Goal: Transaction & Acquisition: Purchase product/service

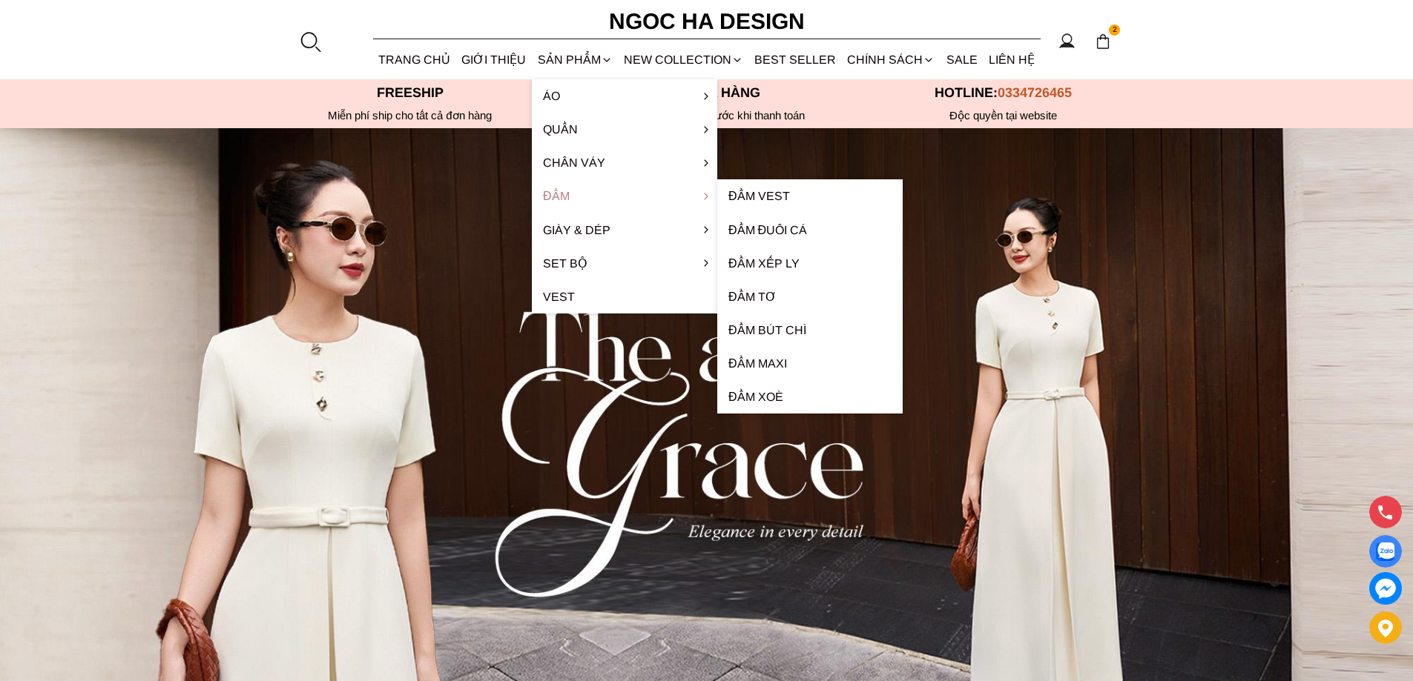
click at [561, 187] on link "Đầm" at bounding box center [624, 195] width 185 height 33
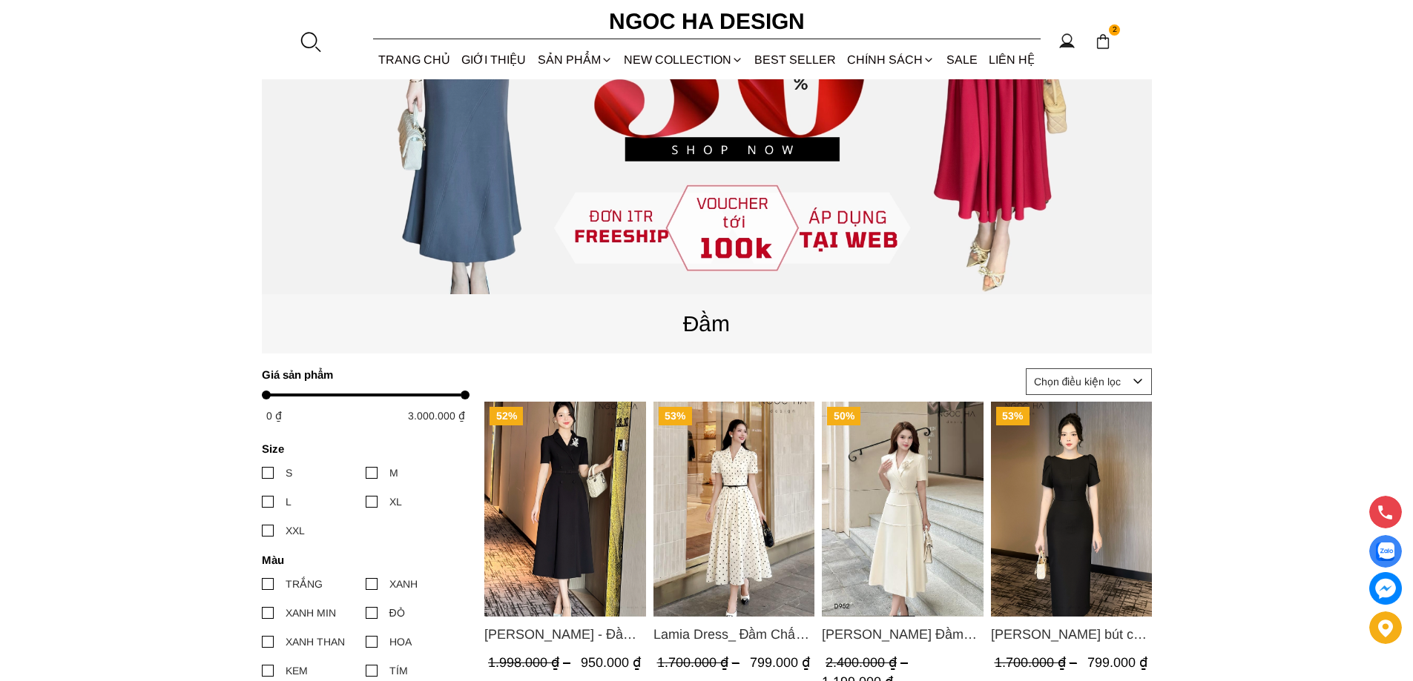
scroll to position [519, 0]
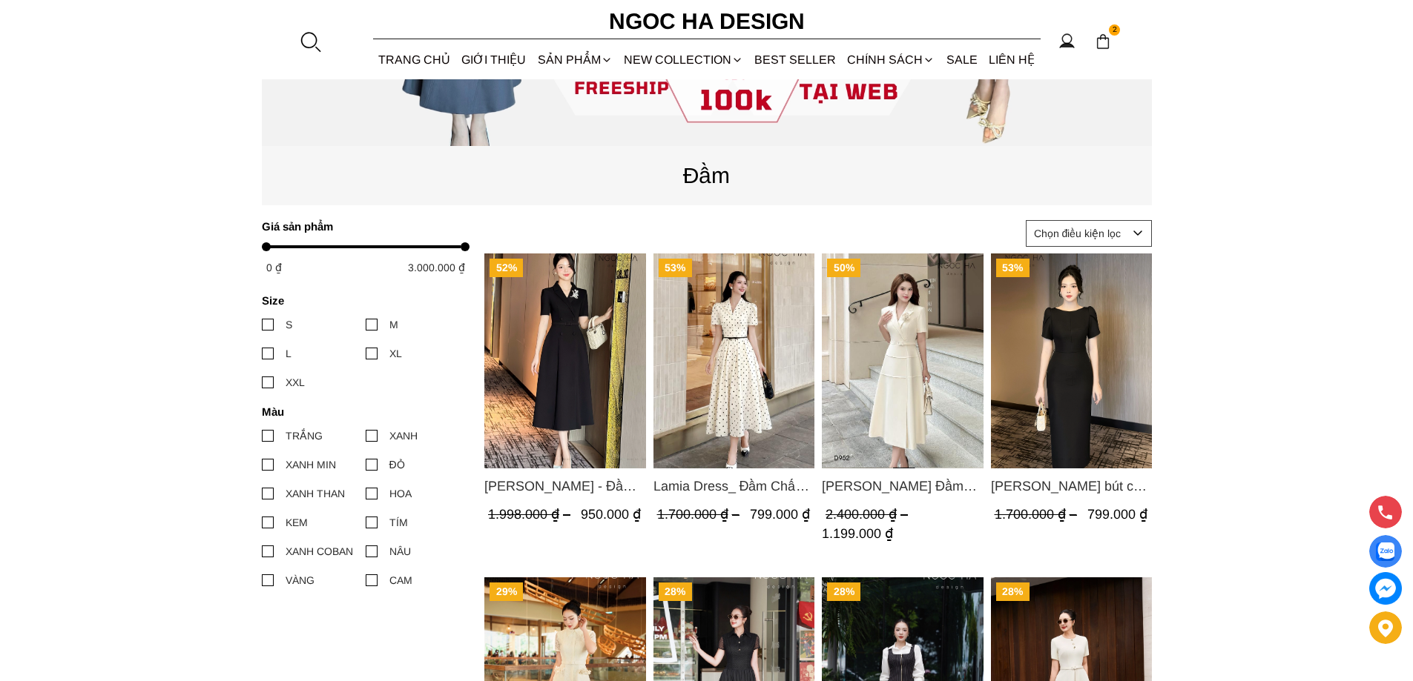
click at [722, 331] on img "Product image - Lamia Dress_ Đầm Chấm Bi Cổ Vest Màu Kem D1003" at bounding box center [734, 361] width 162 height 215
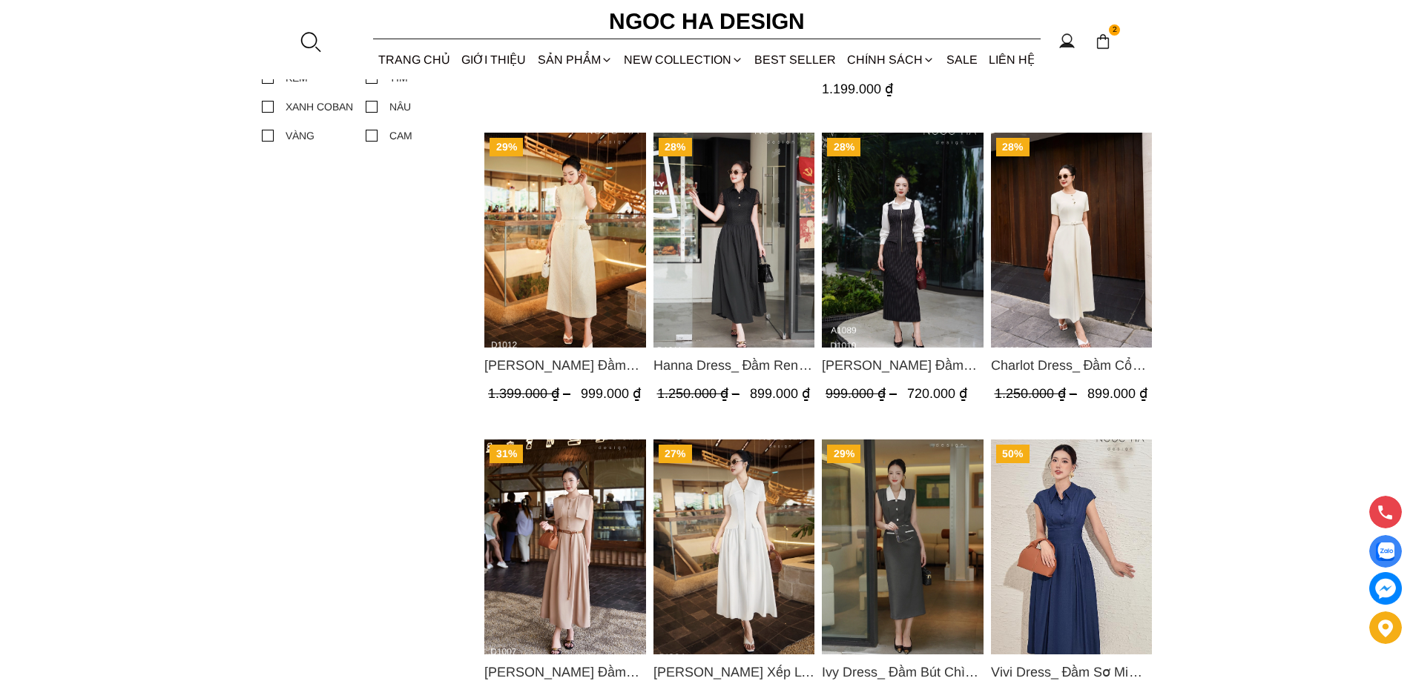
scroll to position [593, 0]
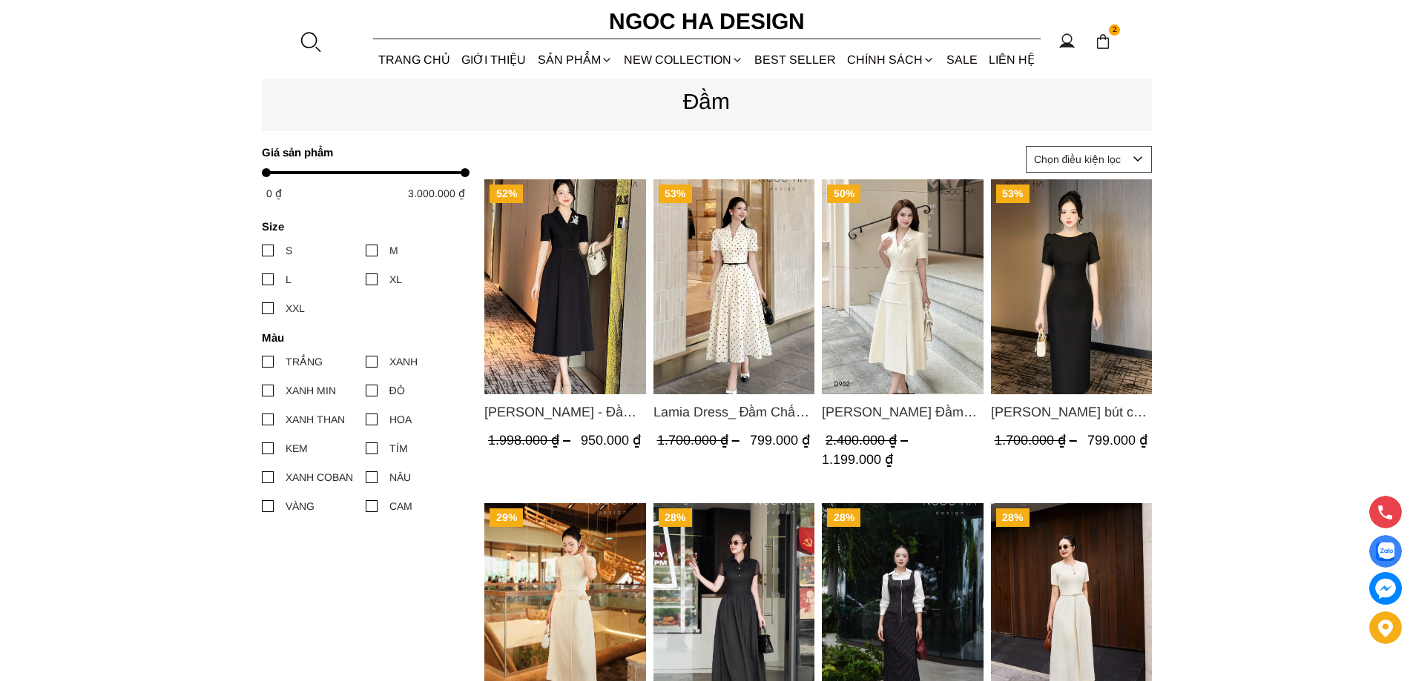
click at [593, 258] on img "Product image - Irene Dress - Đầm Vest Dáng Xòe Kèm Đai D713" at bounding box center [565, 286] width 162 height 215
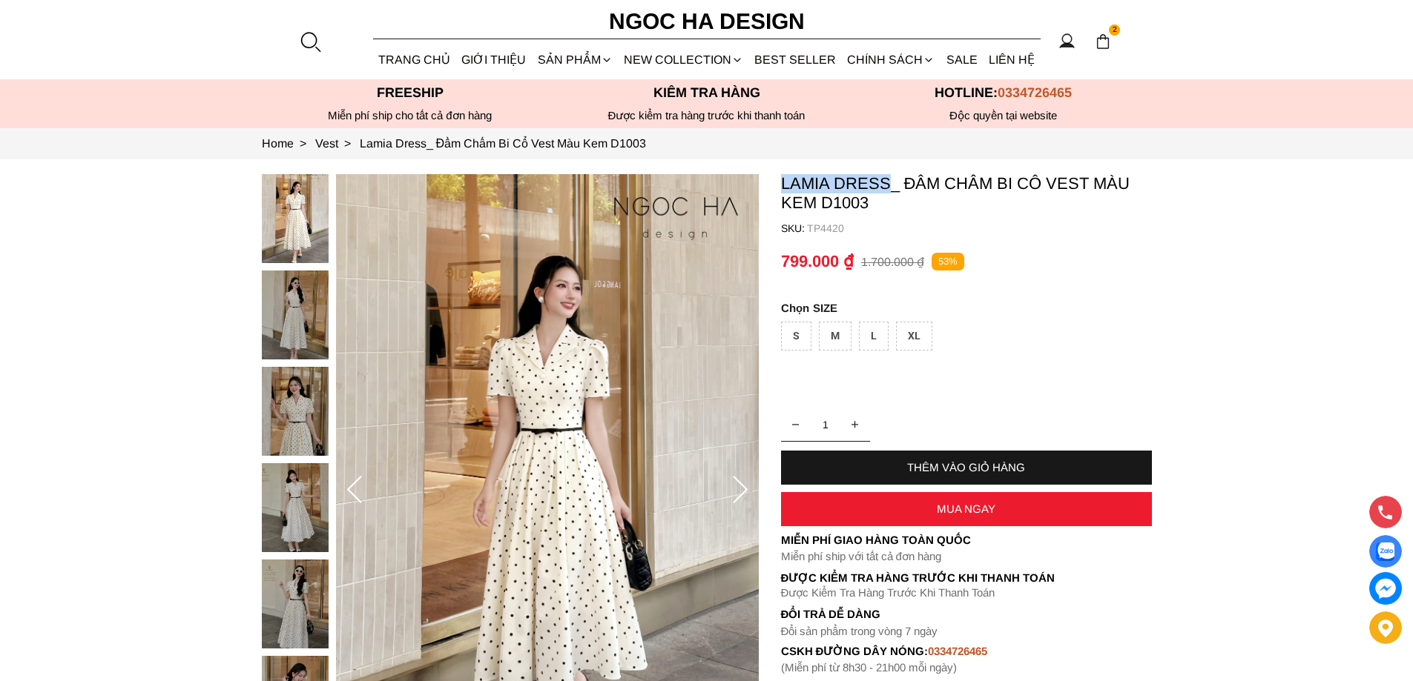
copy p "Lamia Dress"
drag, startPoint x: 777, startPoint y: 180, endPoint x: 889, endPoint y: 182, distance: 112.0
click at [889, 182] on section "Lamia Dress_ Đầm Chấm Bi Cổ Vest Màu Kem D1003 SKU: TP4420 1 THÊM VÀO GIỎ HÀNG …" at bounding box center [706, 490] width 1413 height 663
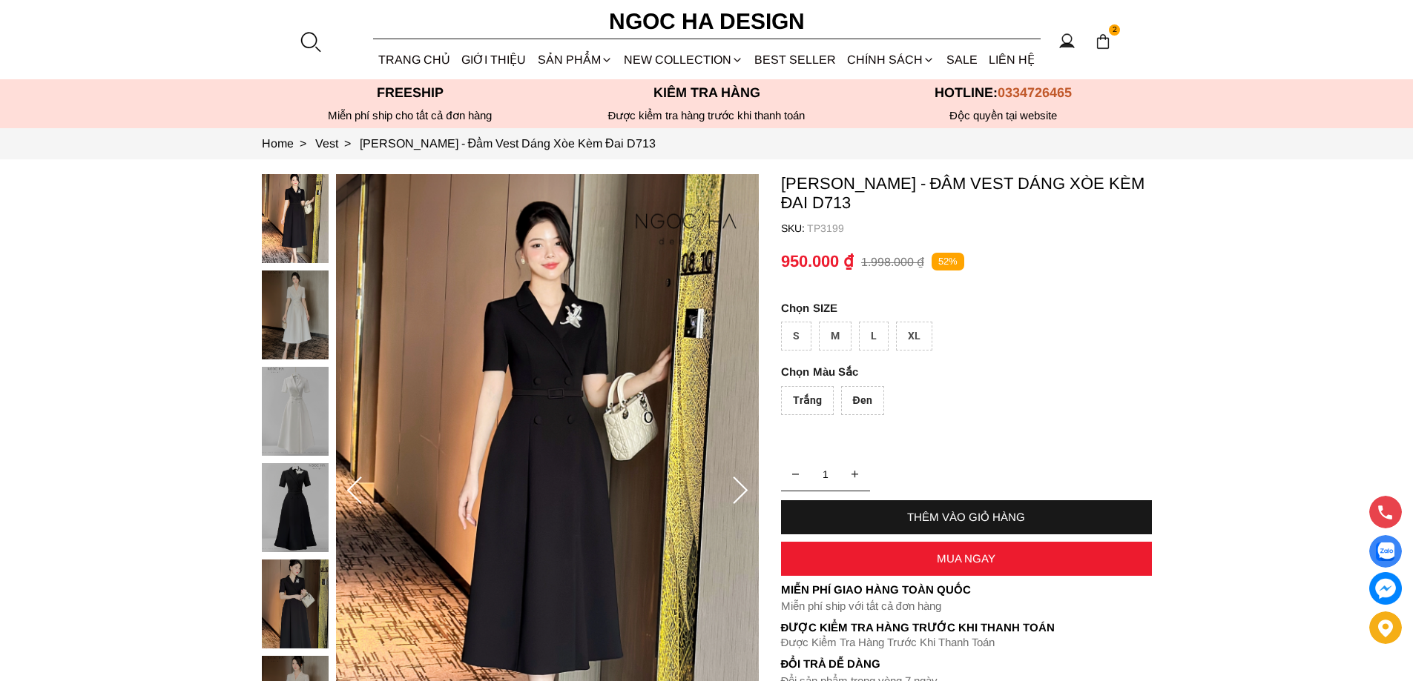
scroll to position [519, 0]
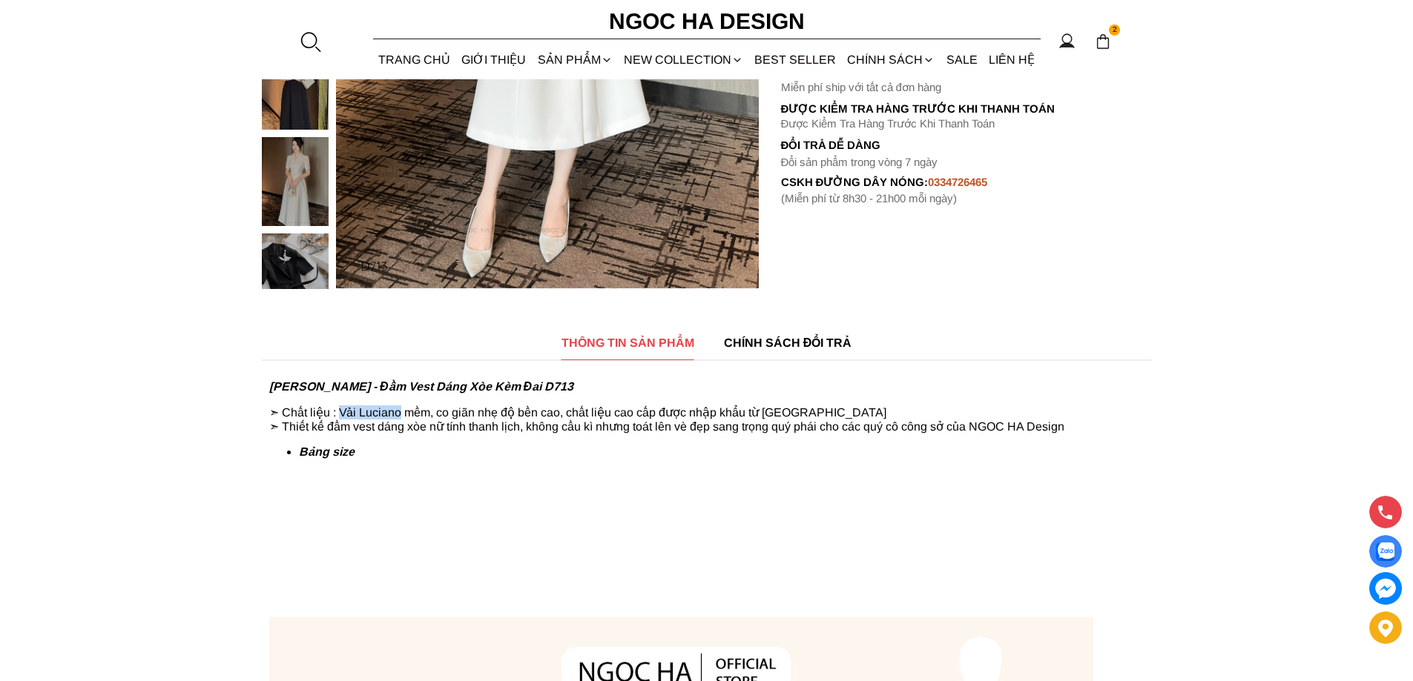
copy p "Vải Luciano"
drag, startPoint x: 340, startPoint y: 412, endPoint x: 401, endPoint y: 419, distance: 61.3
click at [401, 419] on p "➣ Chất liệu : Vải Luciano mềm, co giãn nhẹ độ bền cao, chất liệu cao cấp được n…" at bounding box center [706, 420] width 875 height 28
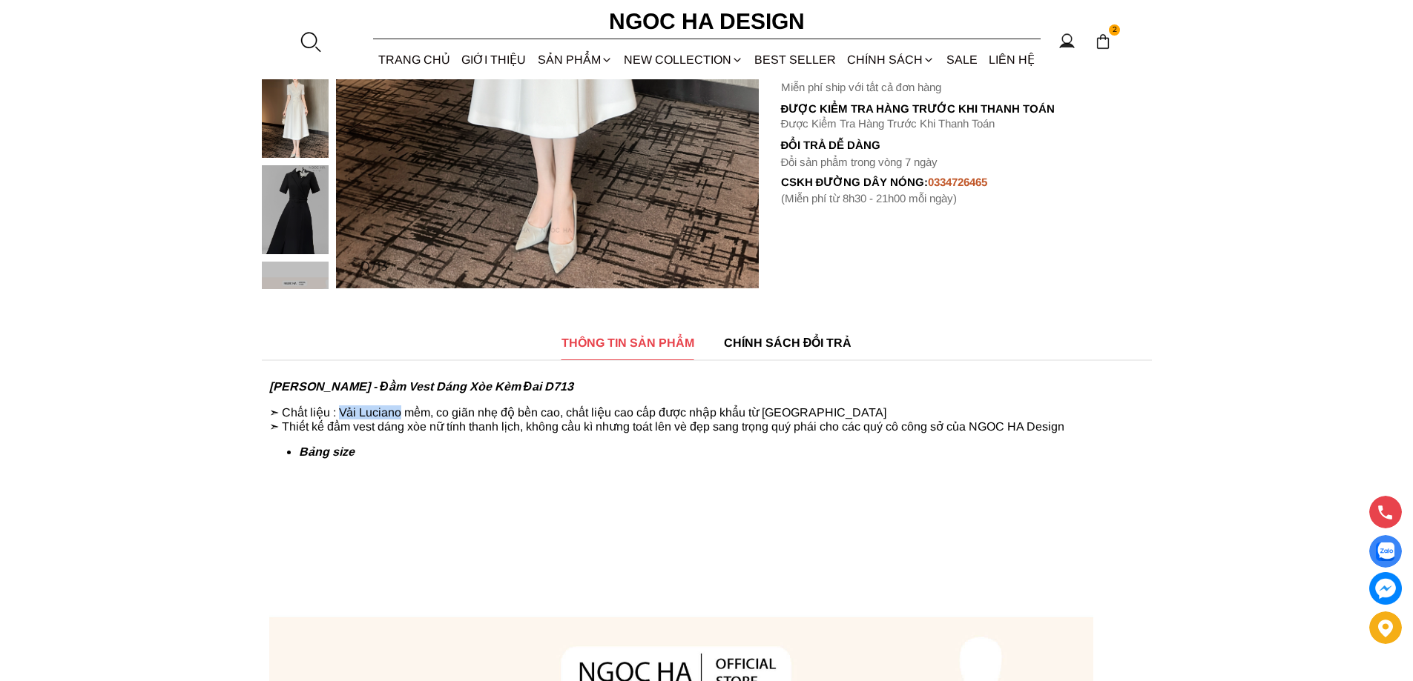
scroll to position [0, 0]
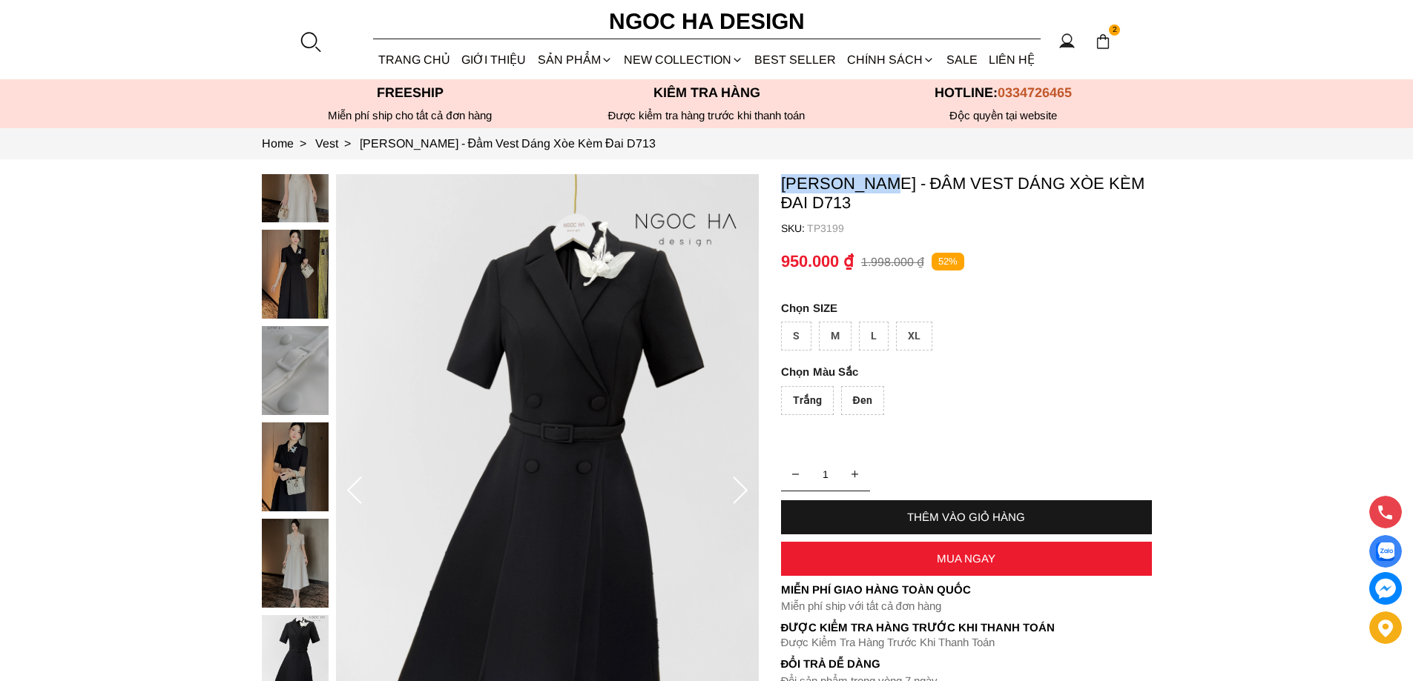
copy p "Irene Dress"
drag, startPoint x: 779, startPoint y: 170, endPoint x: 893, endPoint y: 180, distance: 113.9
click at [893, 180] on section "Irene Dress - Đầm Vest Dáng Xòe Kèm Đai D713 SKU: TP3199 Trắng Đen 1 THÊM VÀO G…" at bounding box center [706, 491] width 1413 height 664
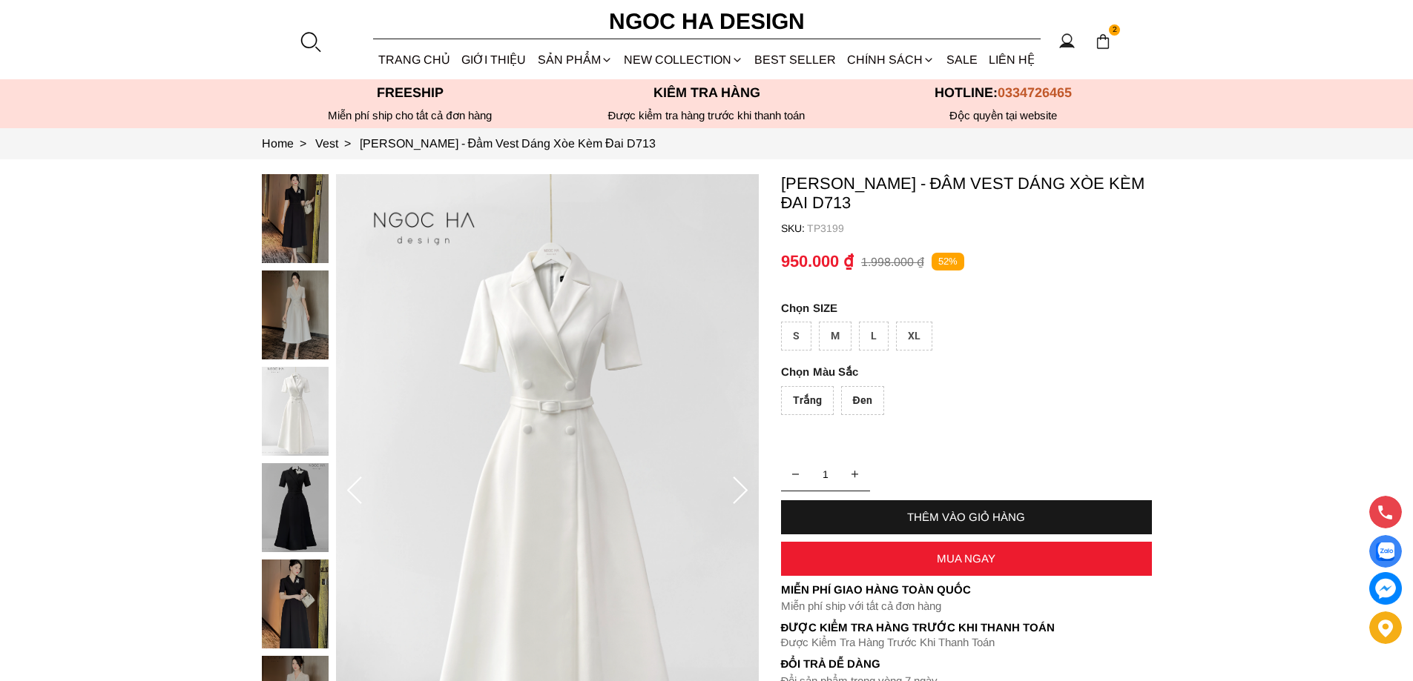
click at [312, 35] on div at bounding box center [310, 41] width 22 height 22
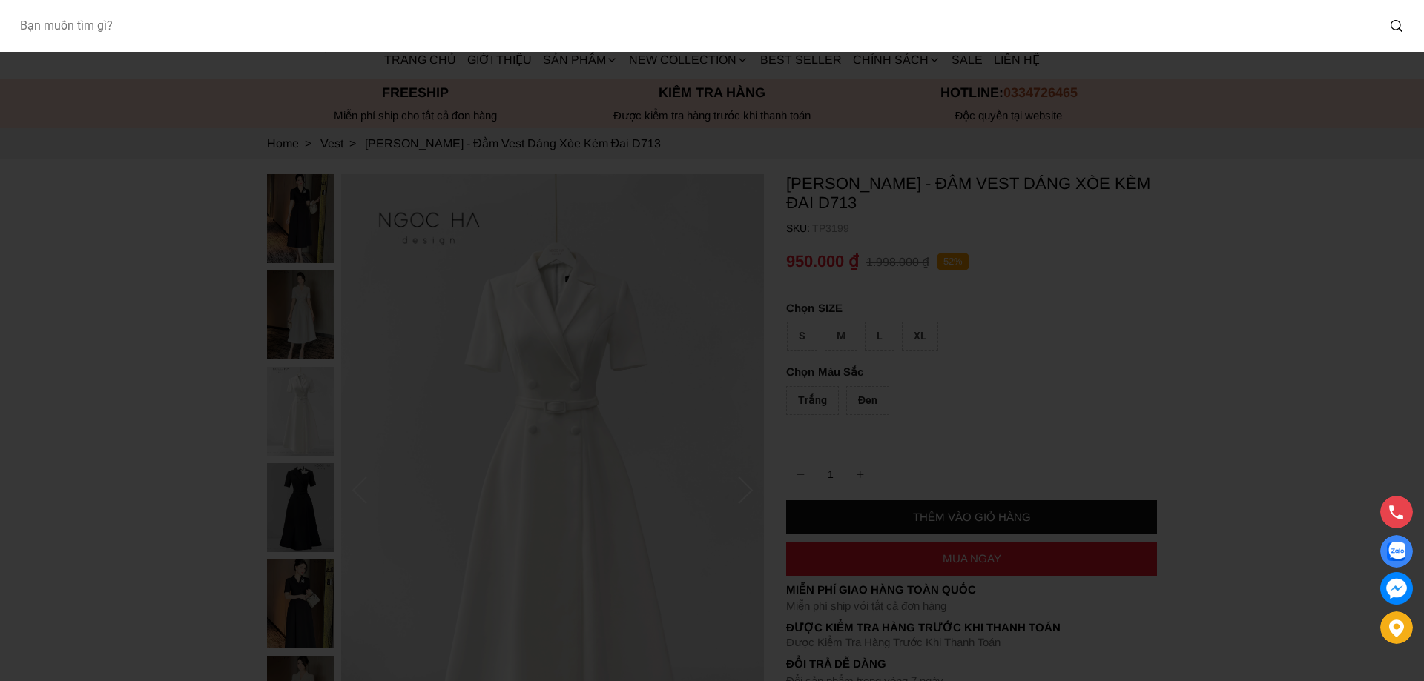
click at [235, 19] on input "Input search Bạn muốn tìm gì?" at bounding box center [691, 26] width 1369 height 34
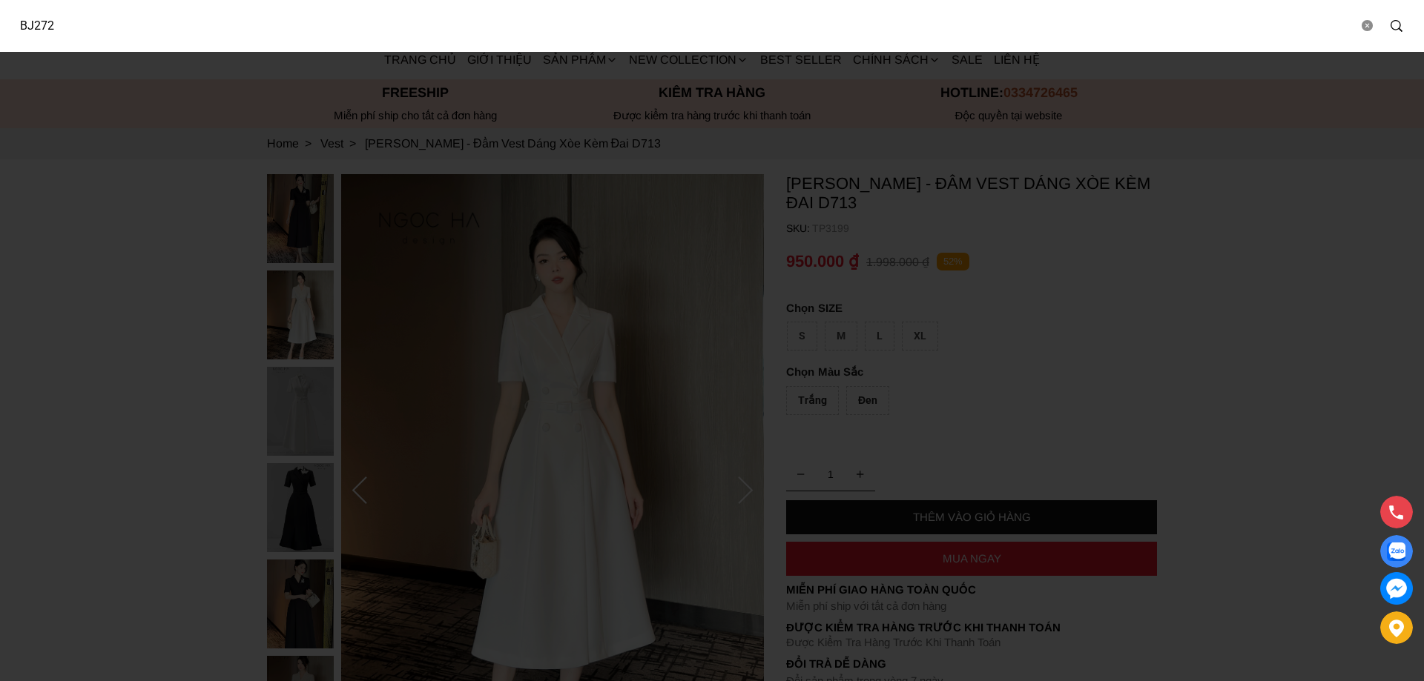
type input "BJ272"
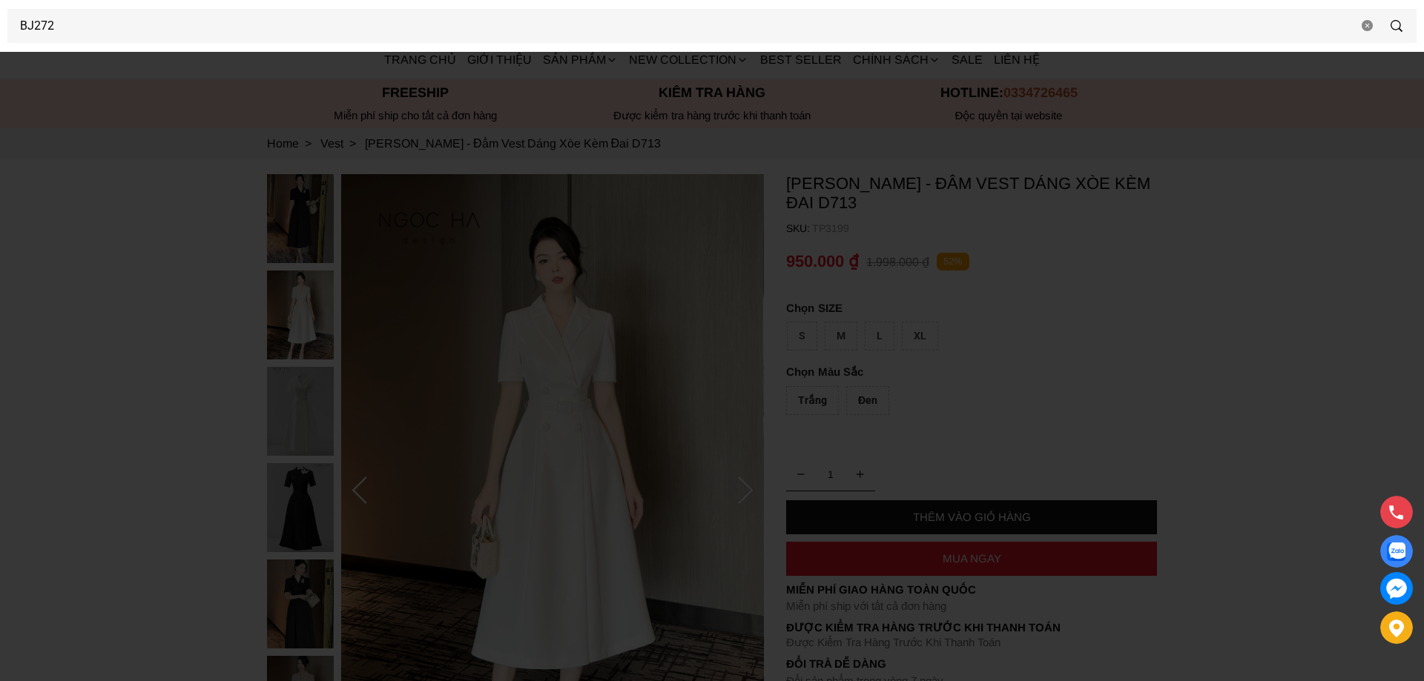
click at [139, 346] on div at bounding box center [712, 340] width 1424 height 681
